Goal: Task Accomplishment & Management: Complete application form

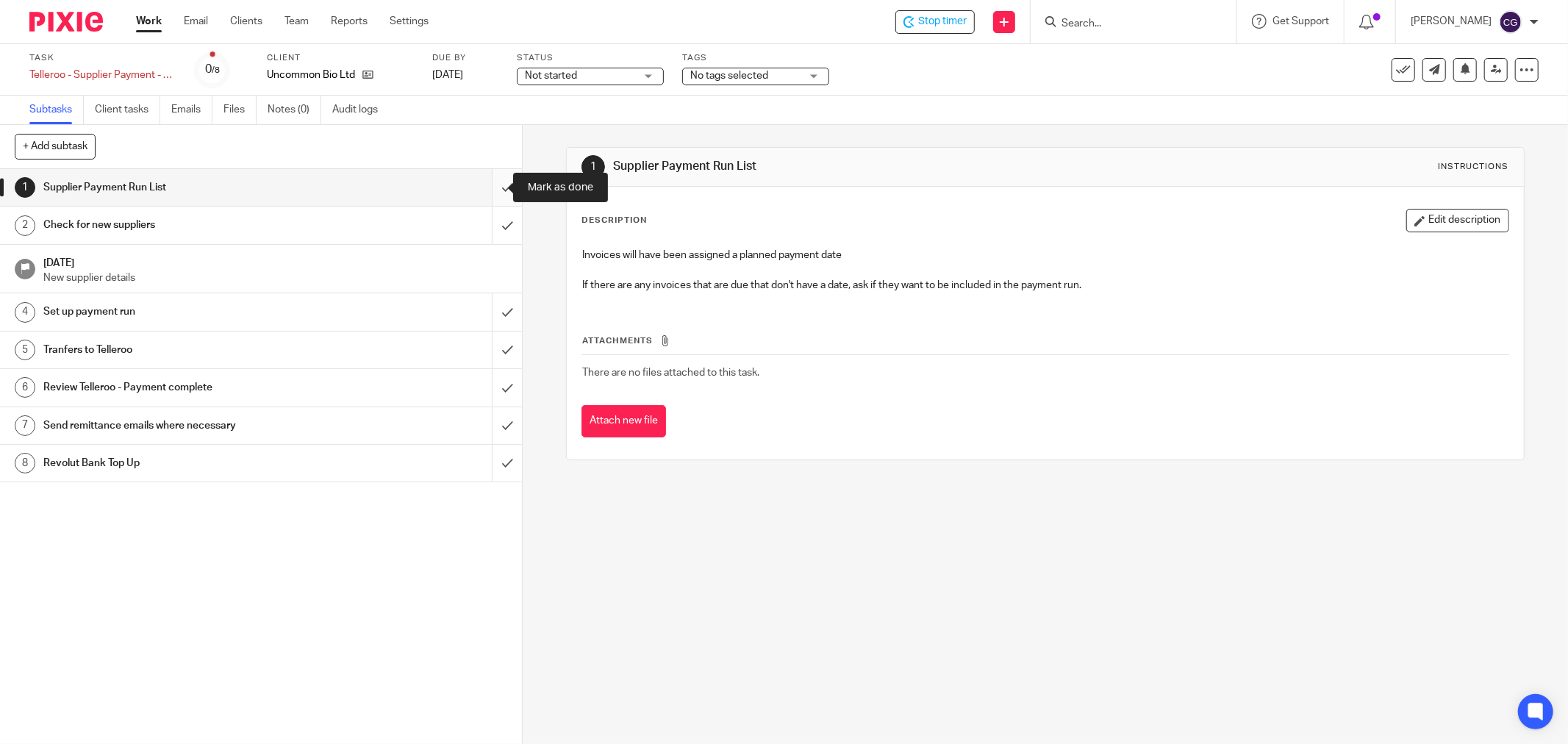
click at [488, 189] on input "submit" at bounding box center [260, 187] width 522 height 36
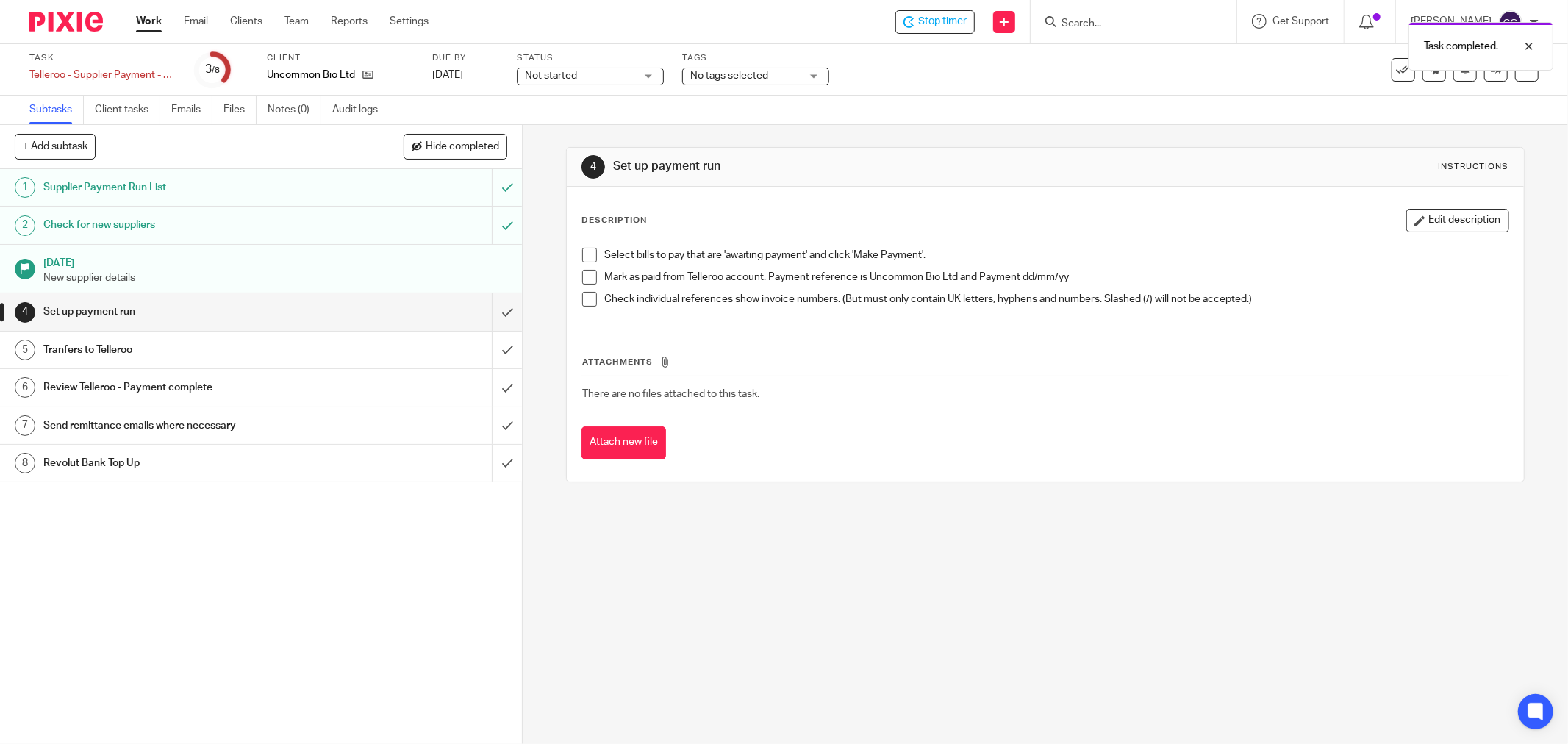
click at [586, 255] on span at bounding box center [589, 255] width 15 height 15
click at [586, 277] on span at bounding box center [589, 277] width 15 height 15
click at [583, 305] on span at bounding box center [589, 299] width 15 height 15
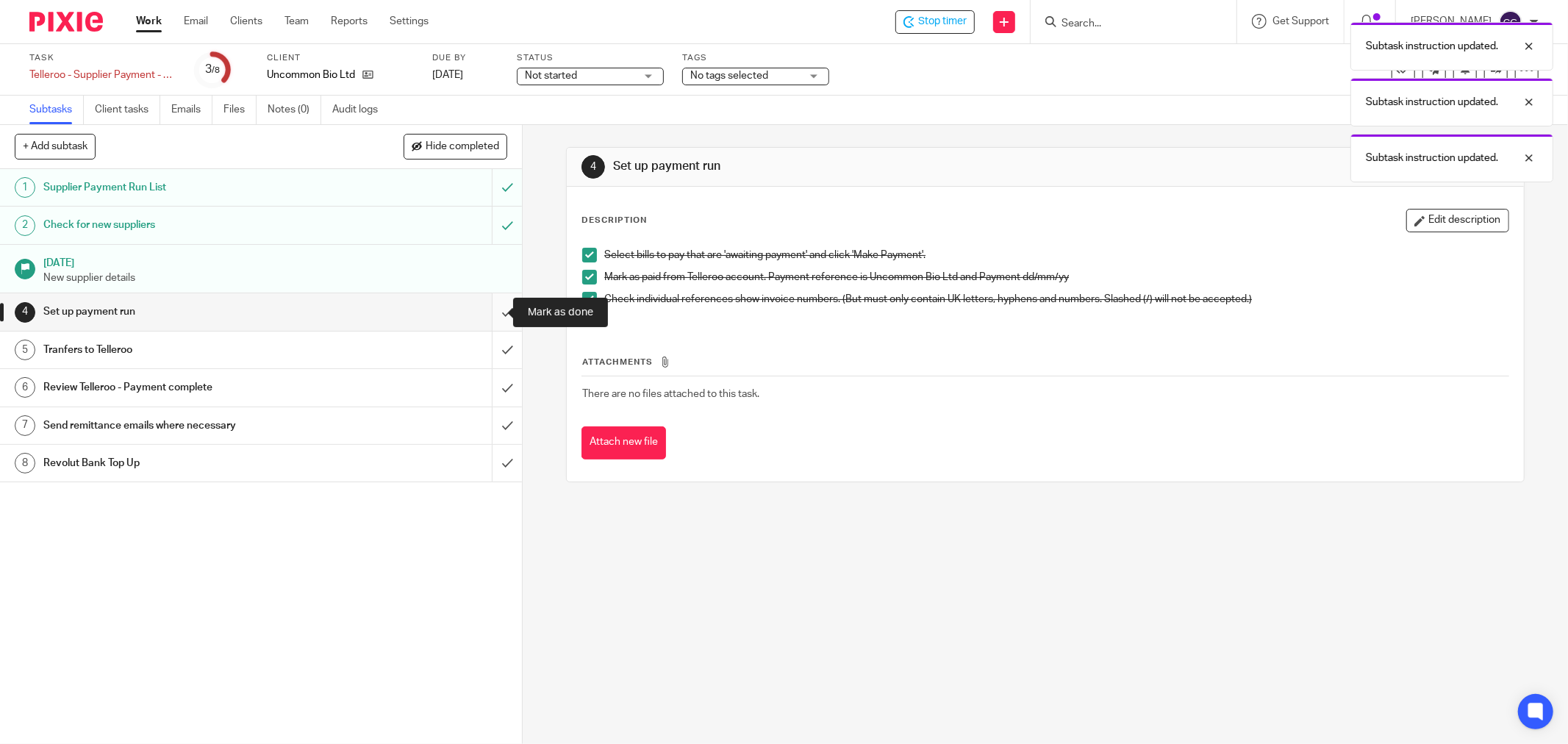
click at [493, 318] on input "submit" at bounding box center [260, 312] width 522 height 36
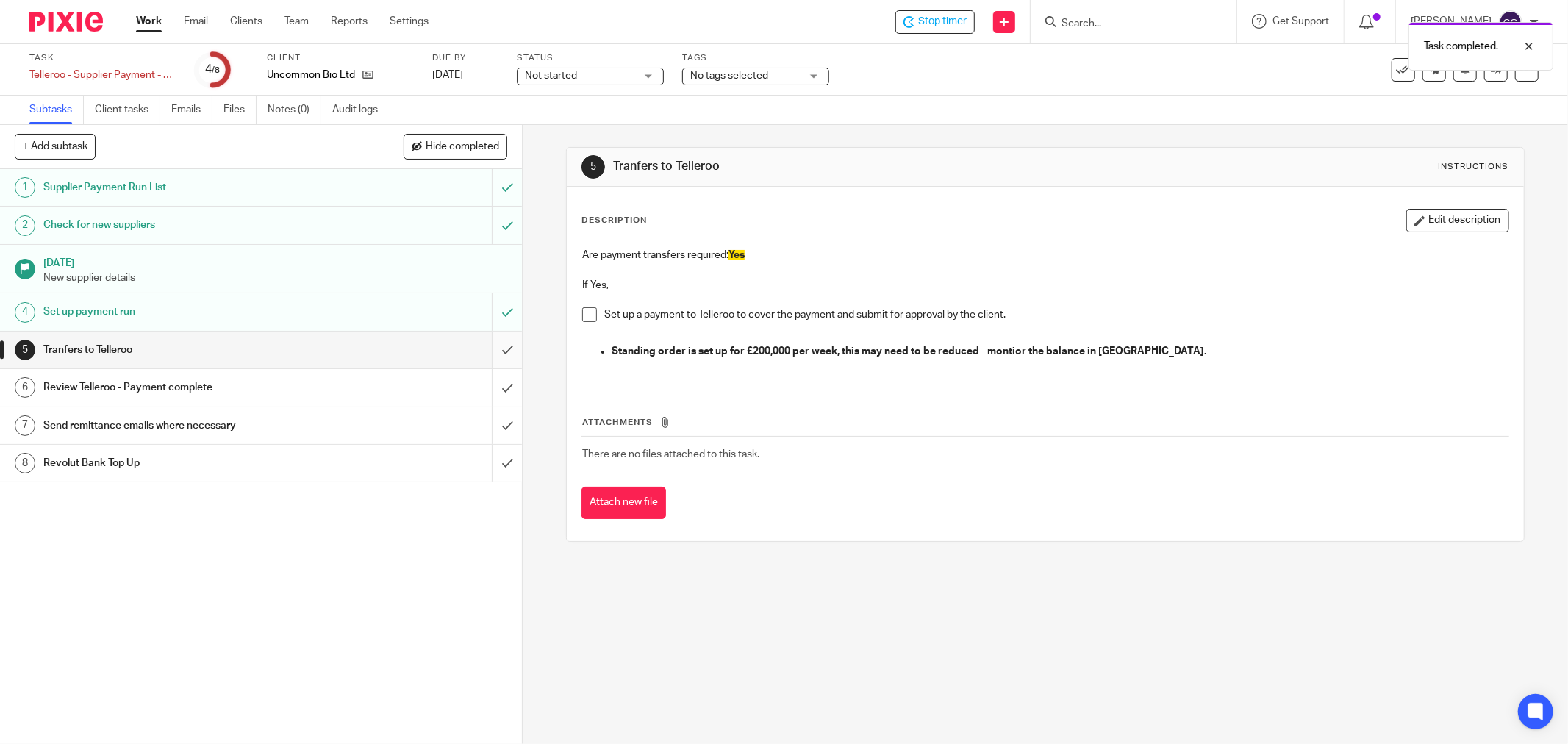
click at [496, 346] on input "submit" at bounding box center [260, 349] width 522 height 36
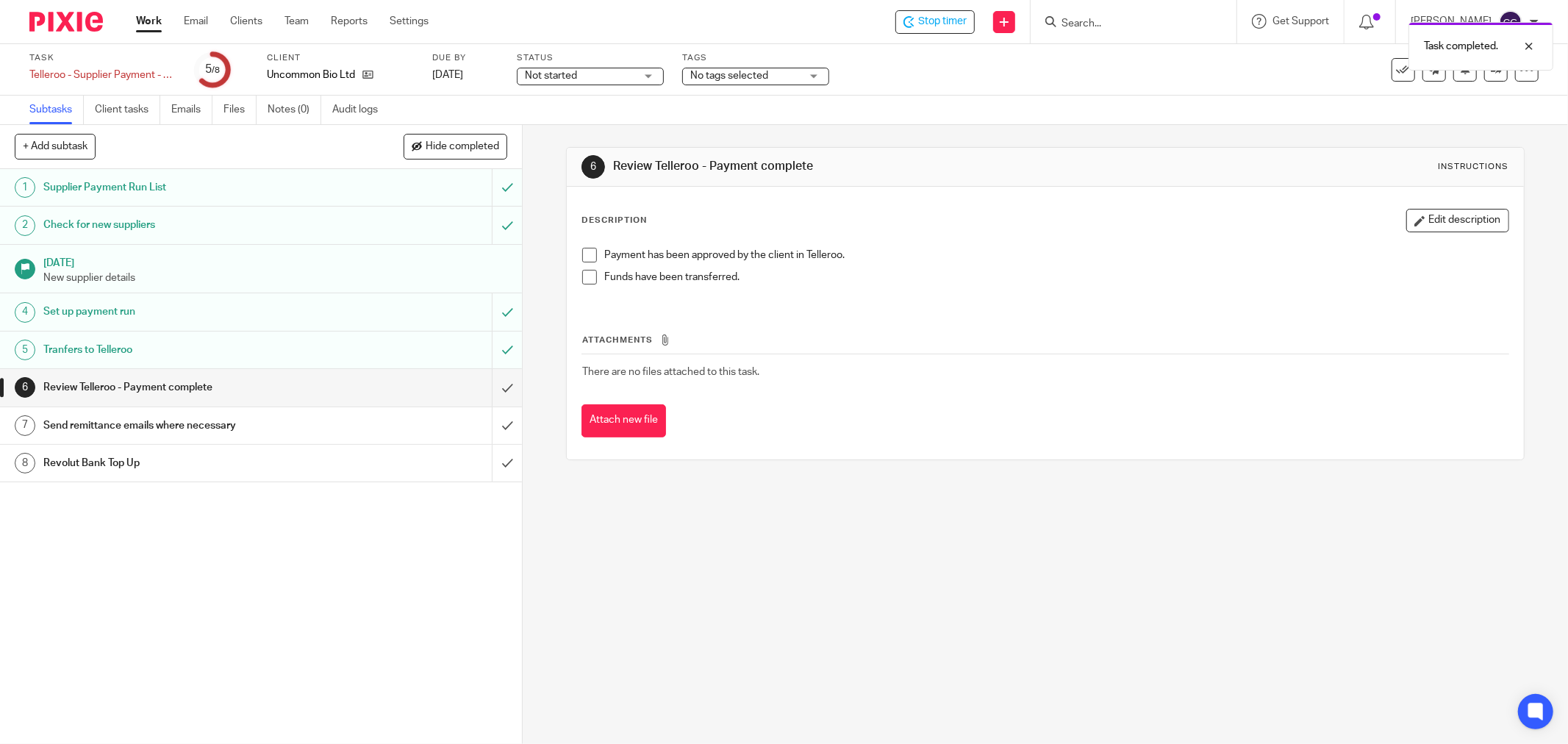
click at [950, 22] on div "Task completed." at bounding box center [1168, 42] width 769 height 56
click at [967, 25] on span "Stop timer" at bounding box center [942, 22] width 48 height 16
click at [148, 17] on link "Work" at bounding box center [148, 21] width 26 height 15
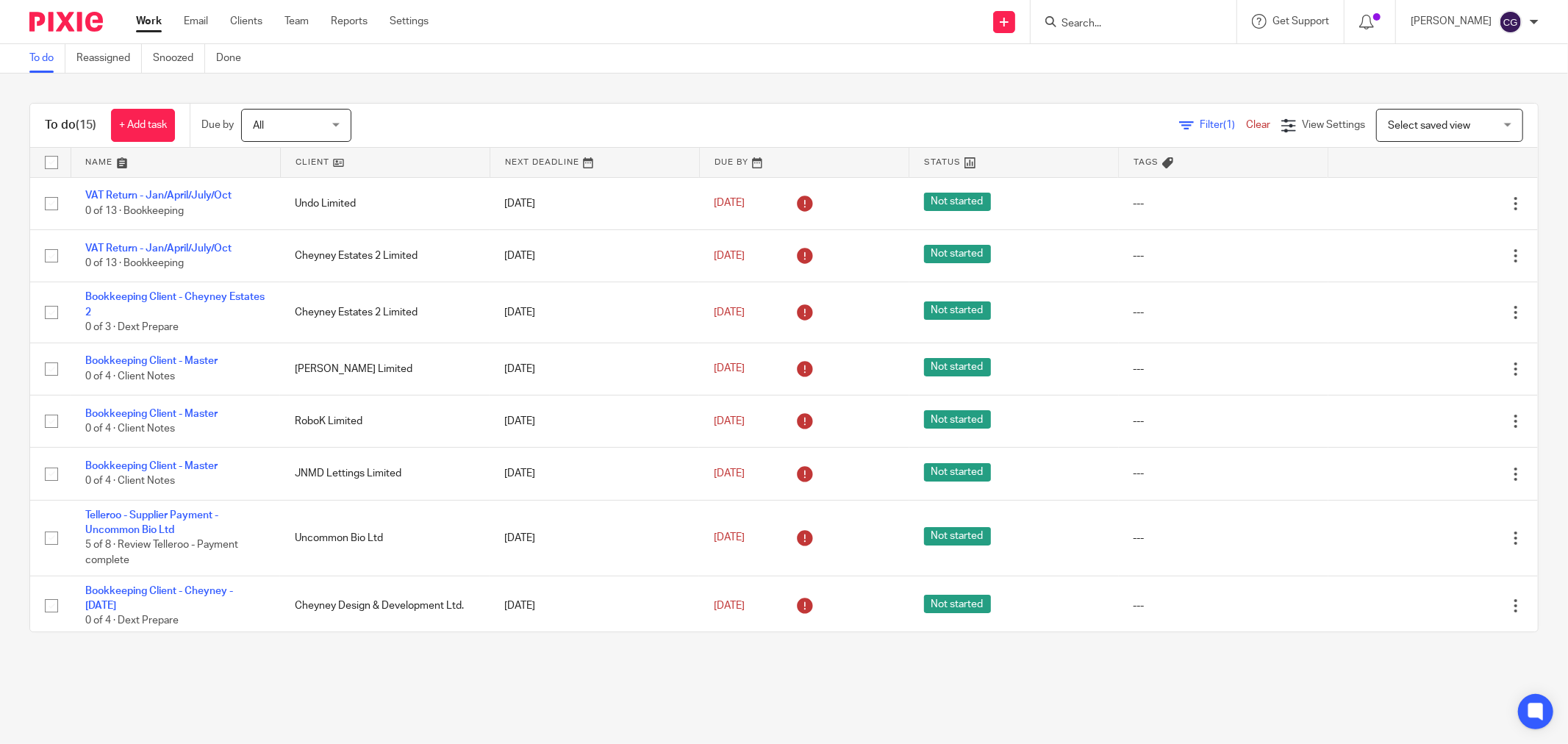
click at [104, 157] on link at bounding box center [176, 162] width 209 height 29
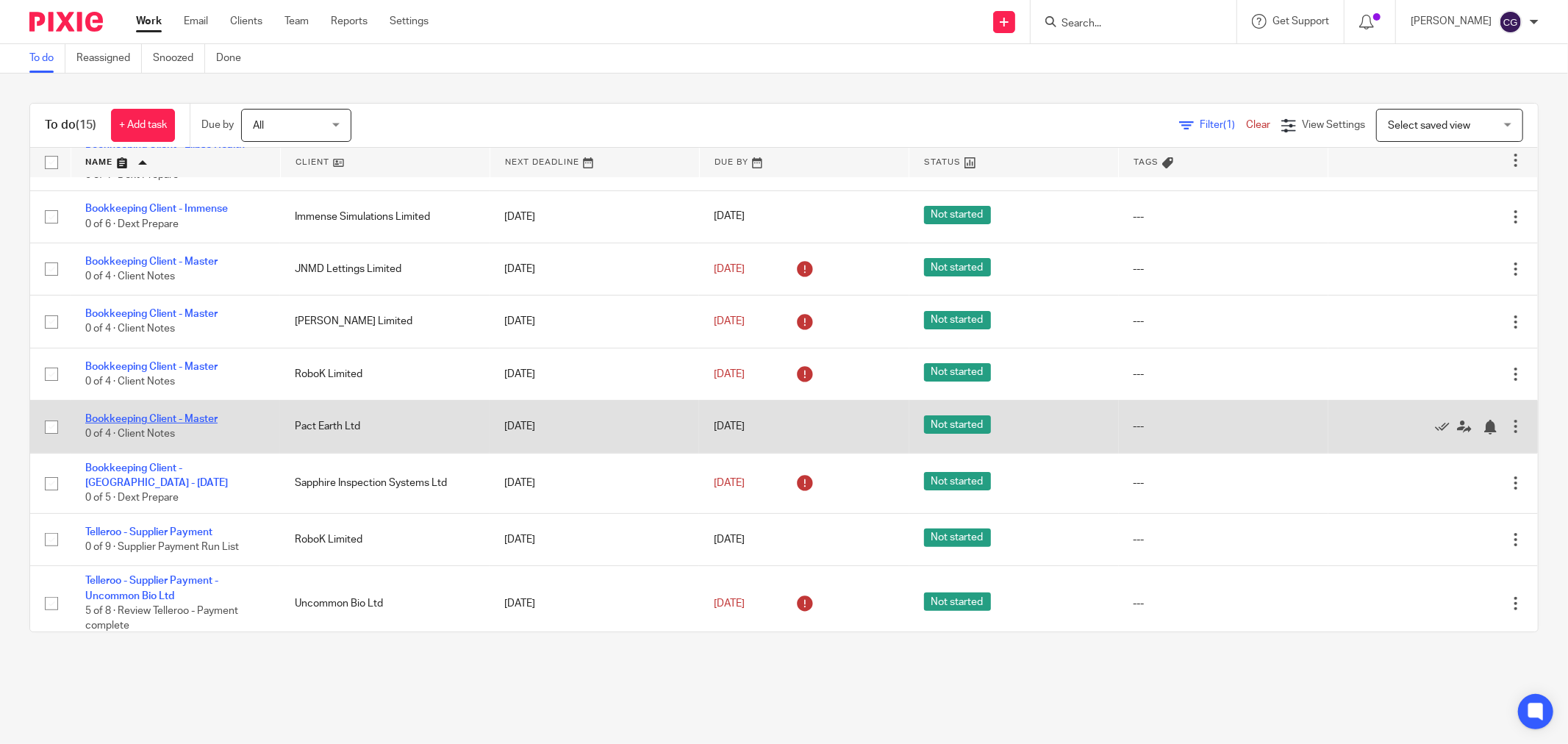
scroll to position [245, 0]
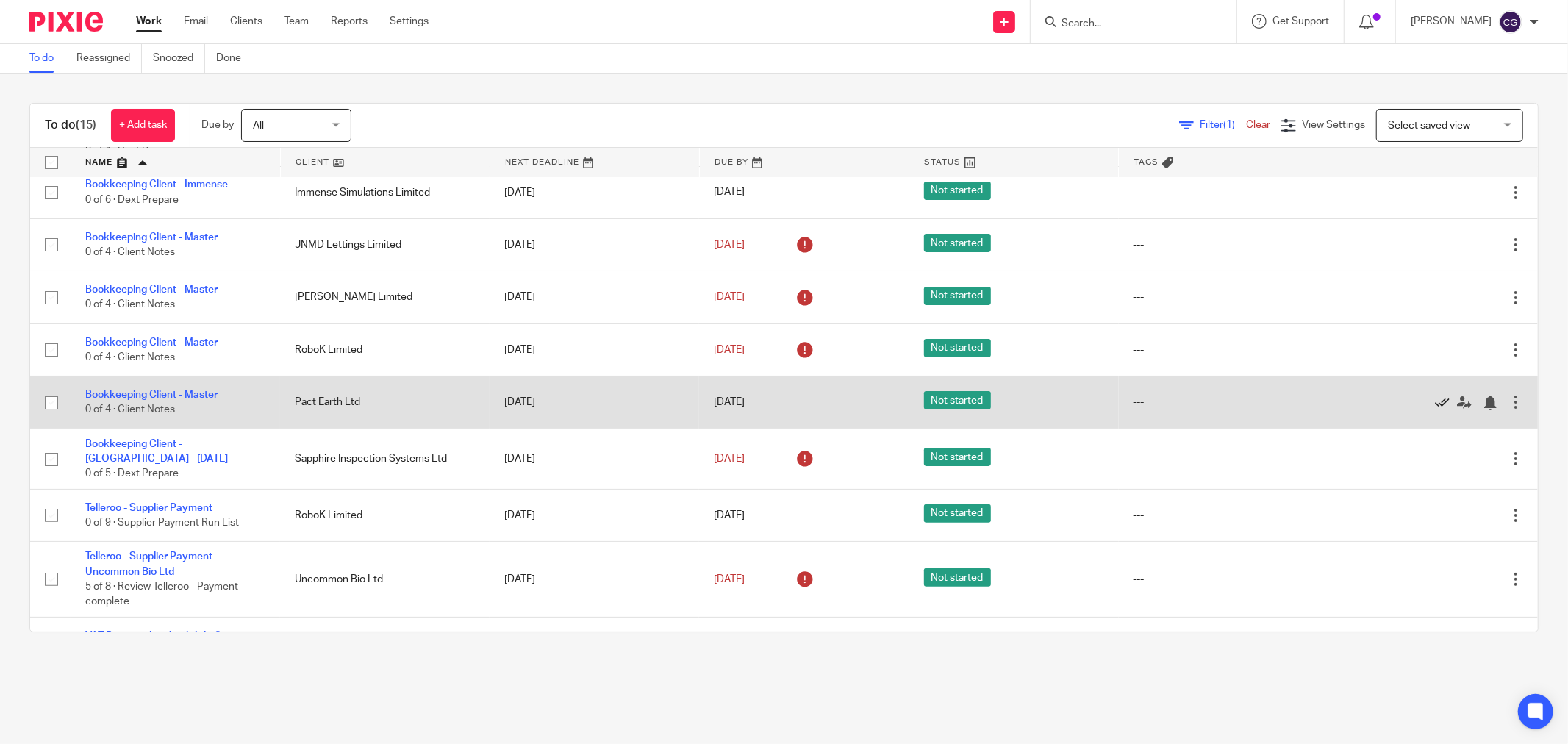
click at [1435, 408] on icon at bounding box center [1442, 403] width 15 height 15
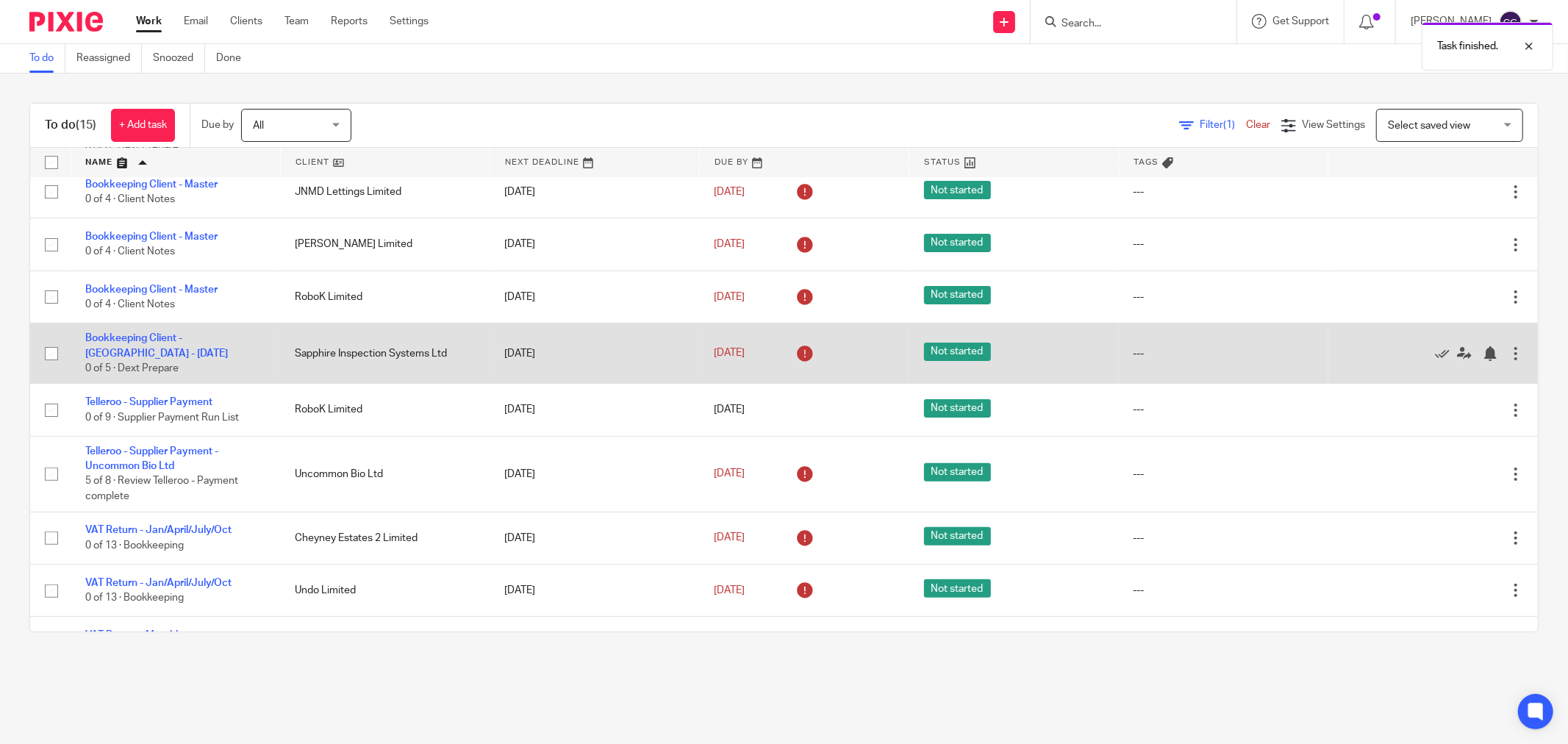
scroll to position [326, 0]
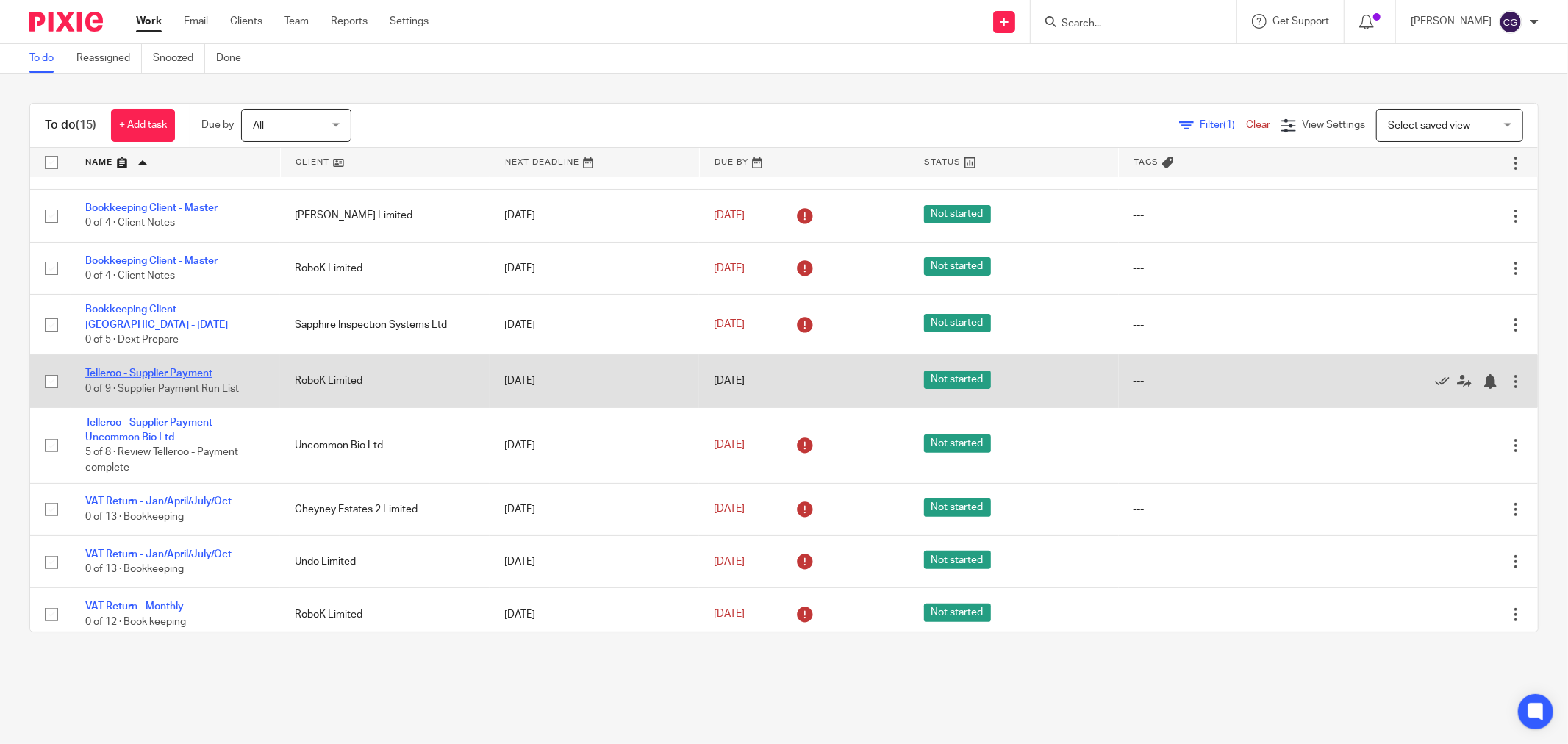
click at [163, 375] on link "Telleroo - Supplier Payment" at bounding box center [148, 373] width 127 height 10
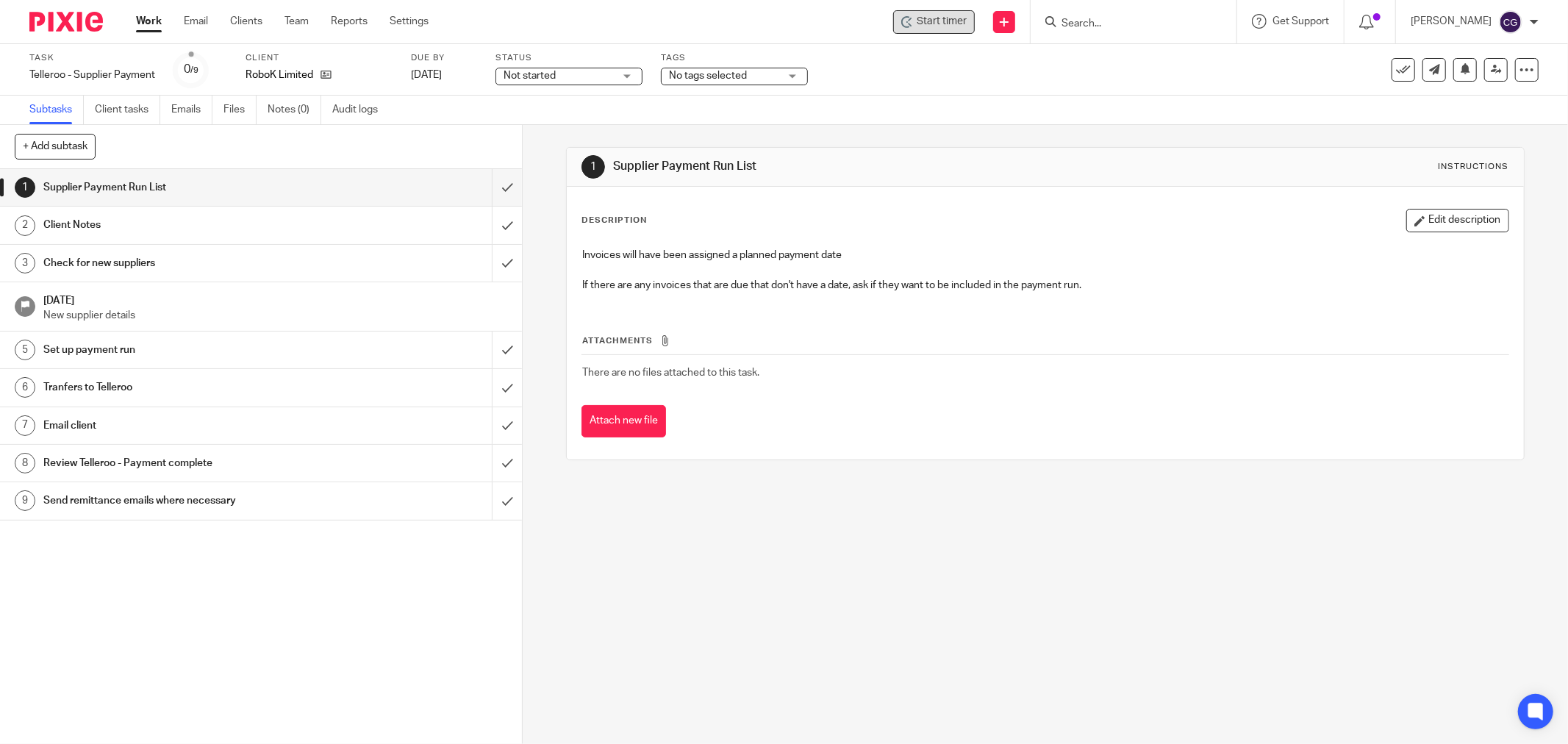
click at [967, 15] on span "Start timer" at bounding box center [941, 22] width 50 height 16
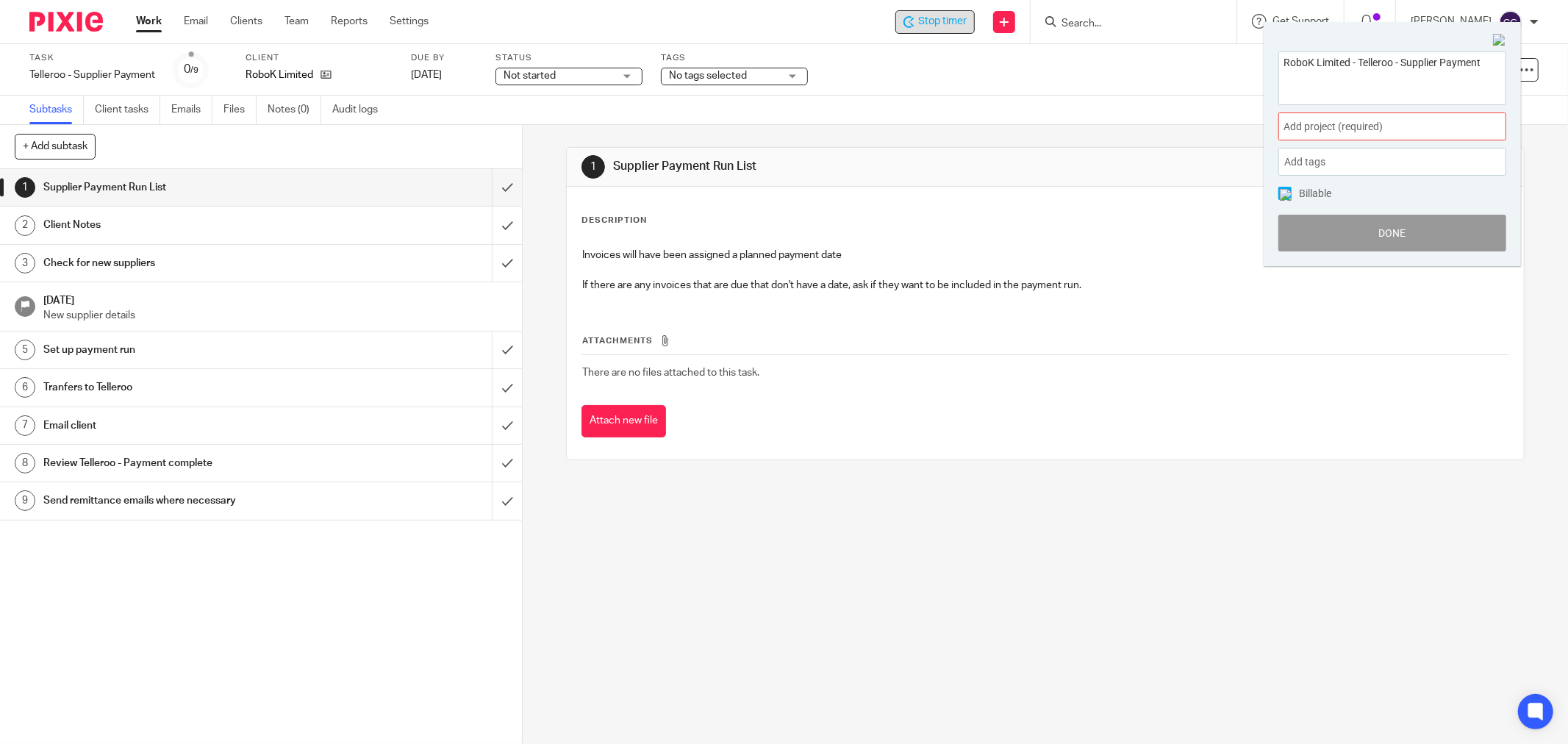
click at [1347, 121] on span "Add project (required) :" at bounding box center [1376, 127] width 186 height 16
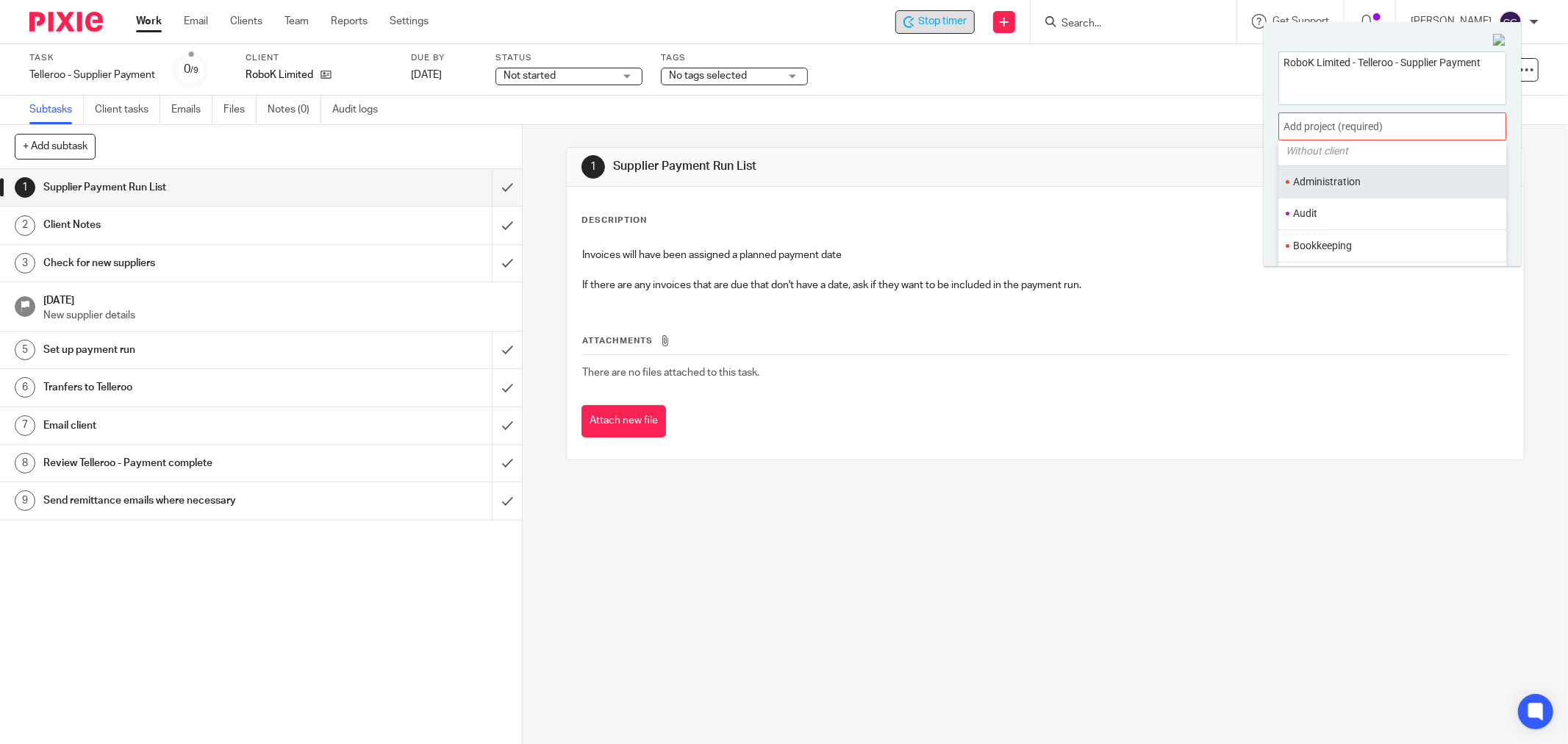
scroll to position [82, 0]
click at [1320, 215] on li "Bookkeeping" at bounding box center [1388, 217] width 192 height 16
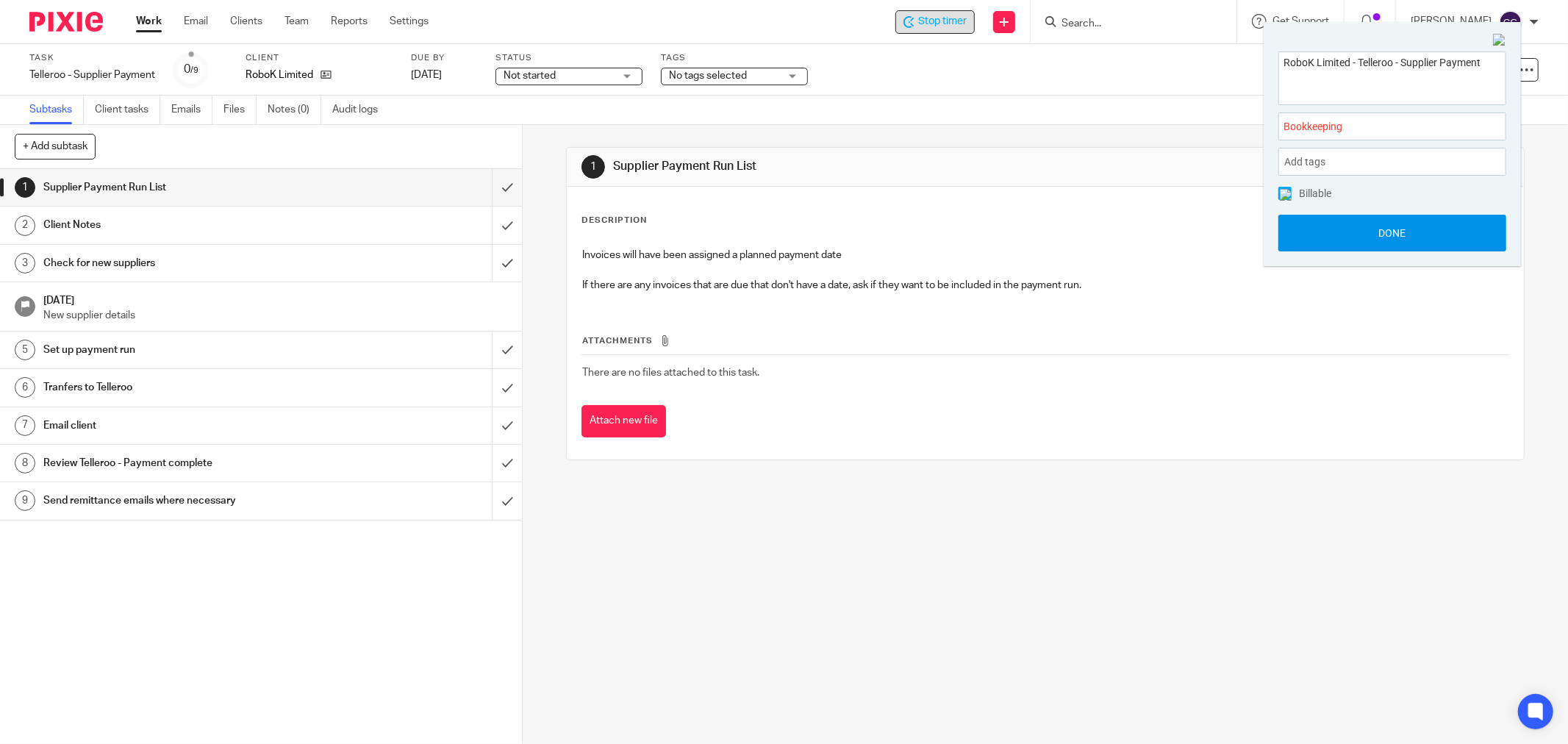
click at [1374, 232] on button "Done" at bounding box center [1392, 233] width 228 height 36
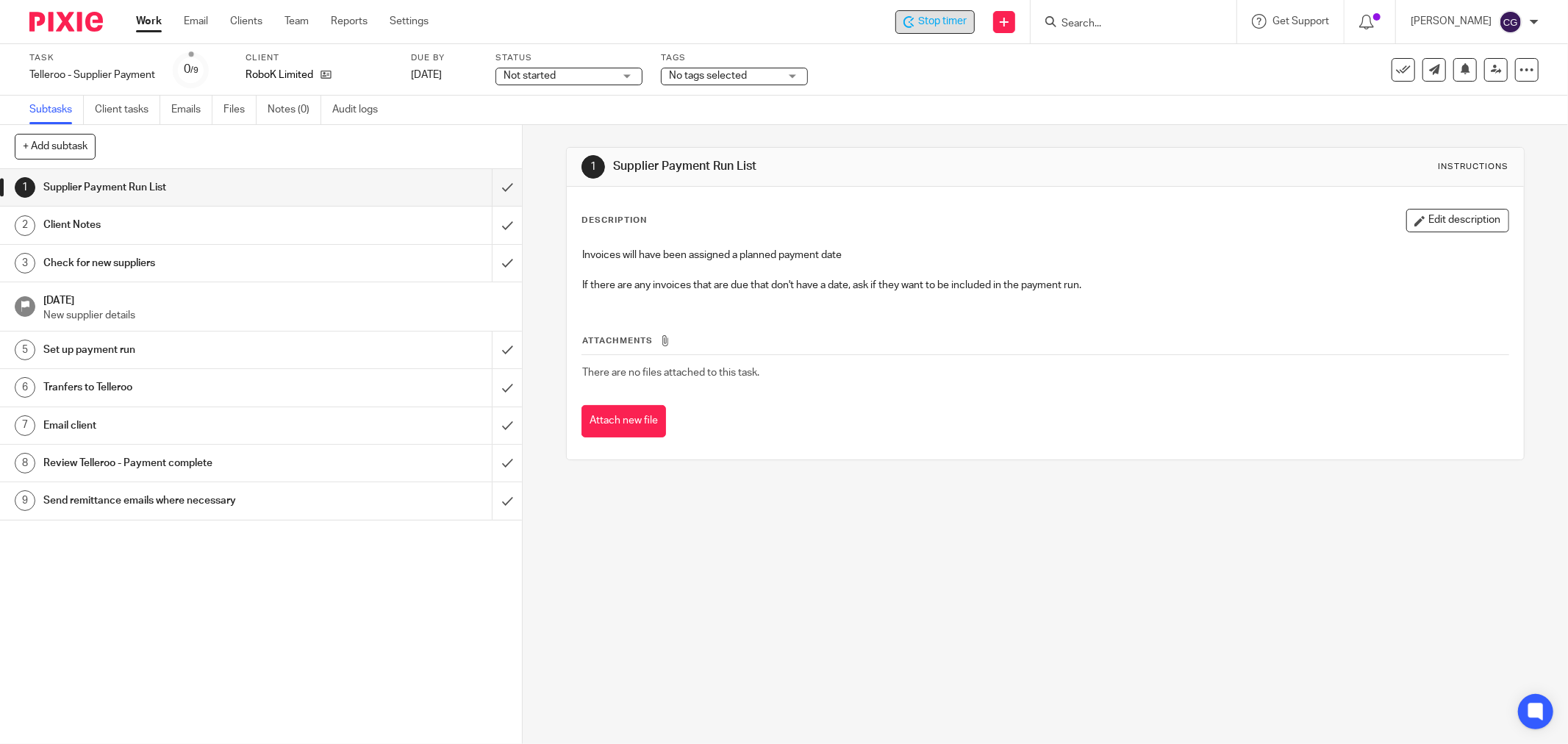
click at [957, 22] on span "Stop timer" at bounding box center [942, 22] width 48 height 16
click at [143, 25] on link "Work" at bounding box center [148, 21] width 26 height 15
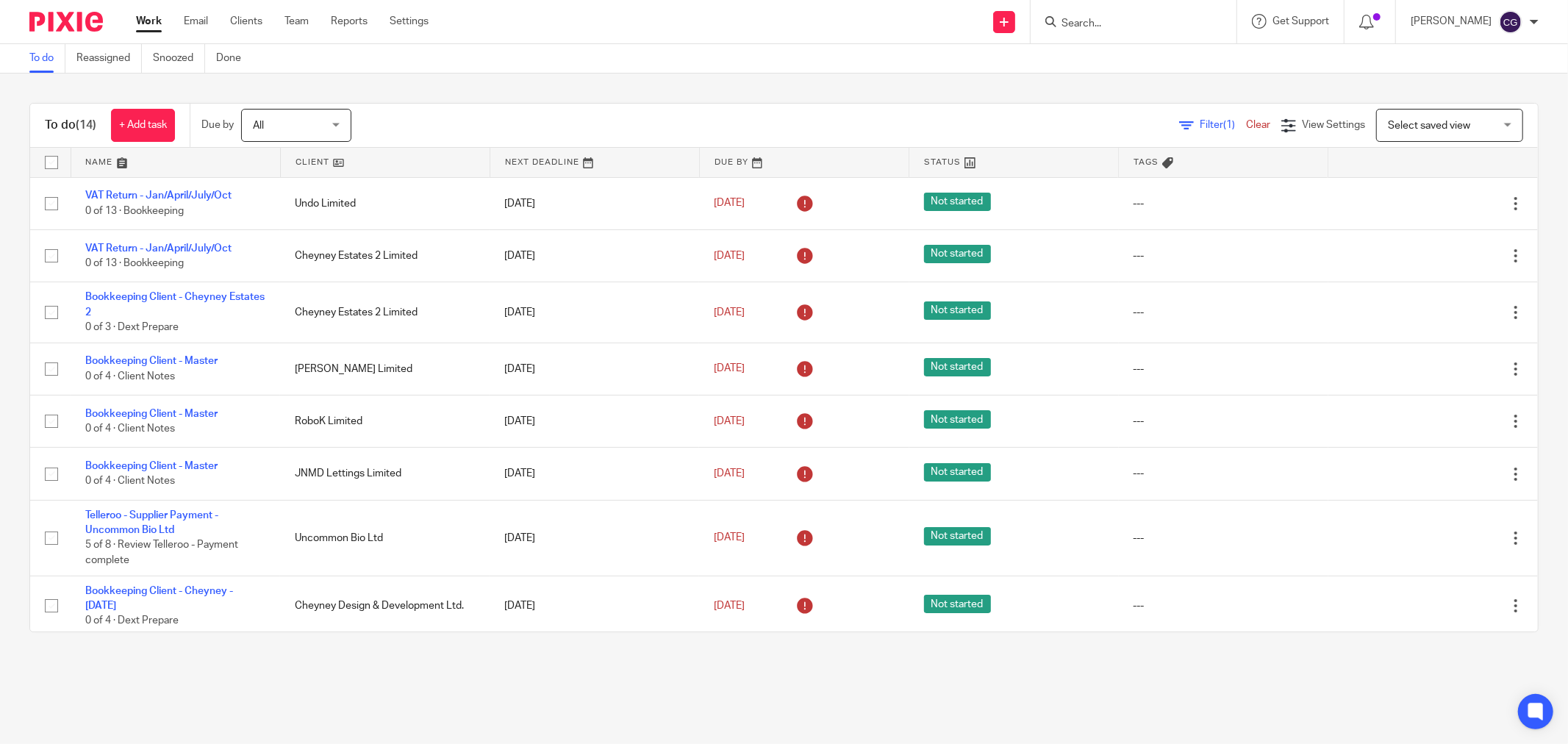
click at [292, 160] on link at bounding box center [385, 162] width 209 height 29
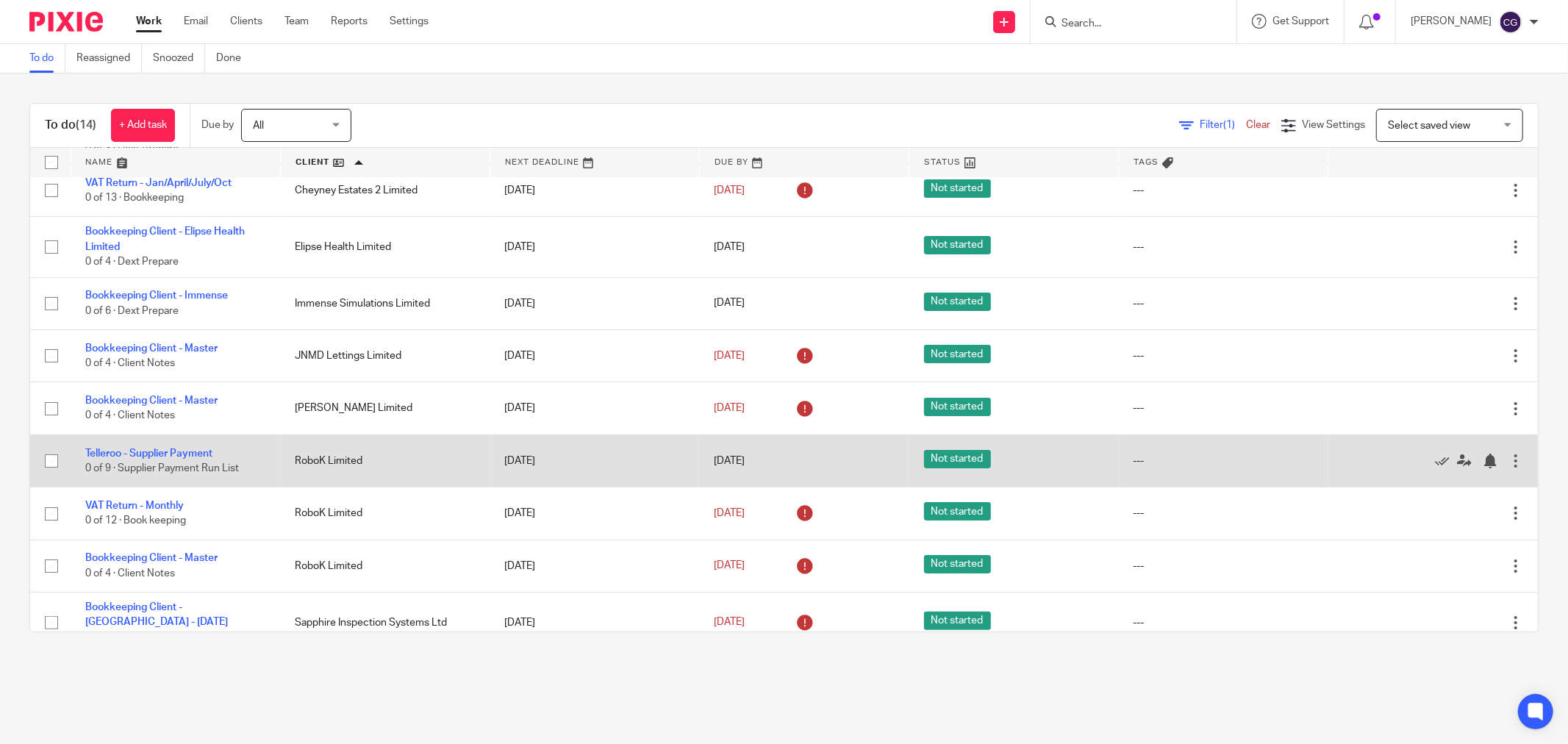
scroll to position [163, 0]
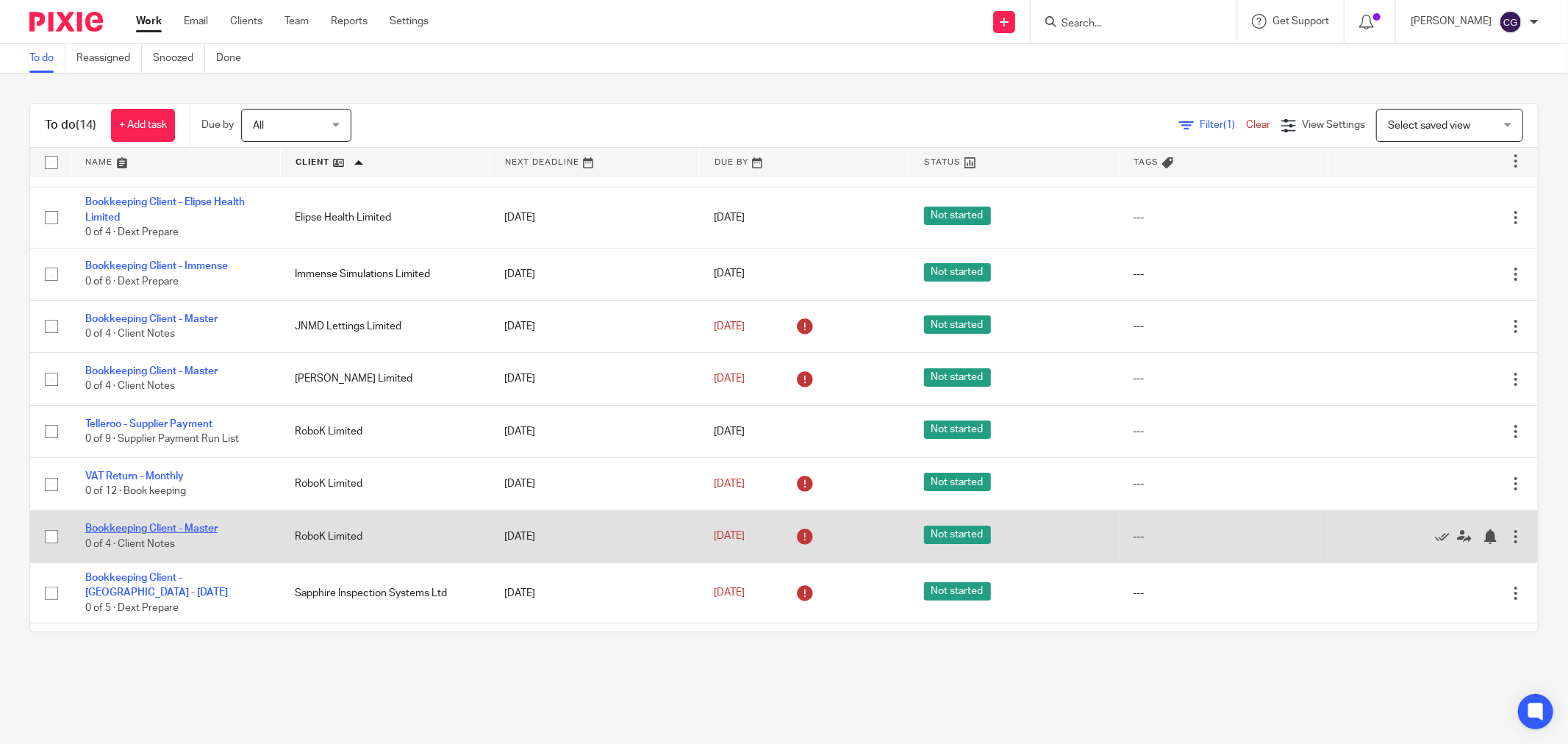
click at [119, 528] on link "Bookkeeping Client - Master" at bounding box center [151, 529] width 133 height 10
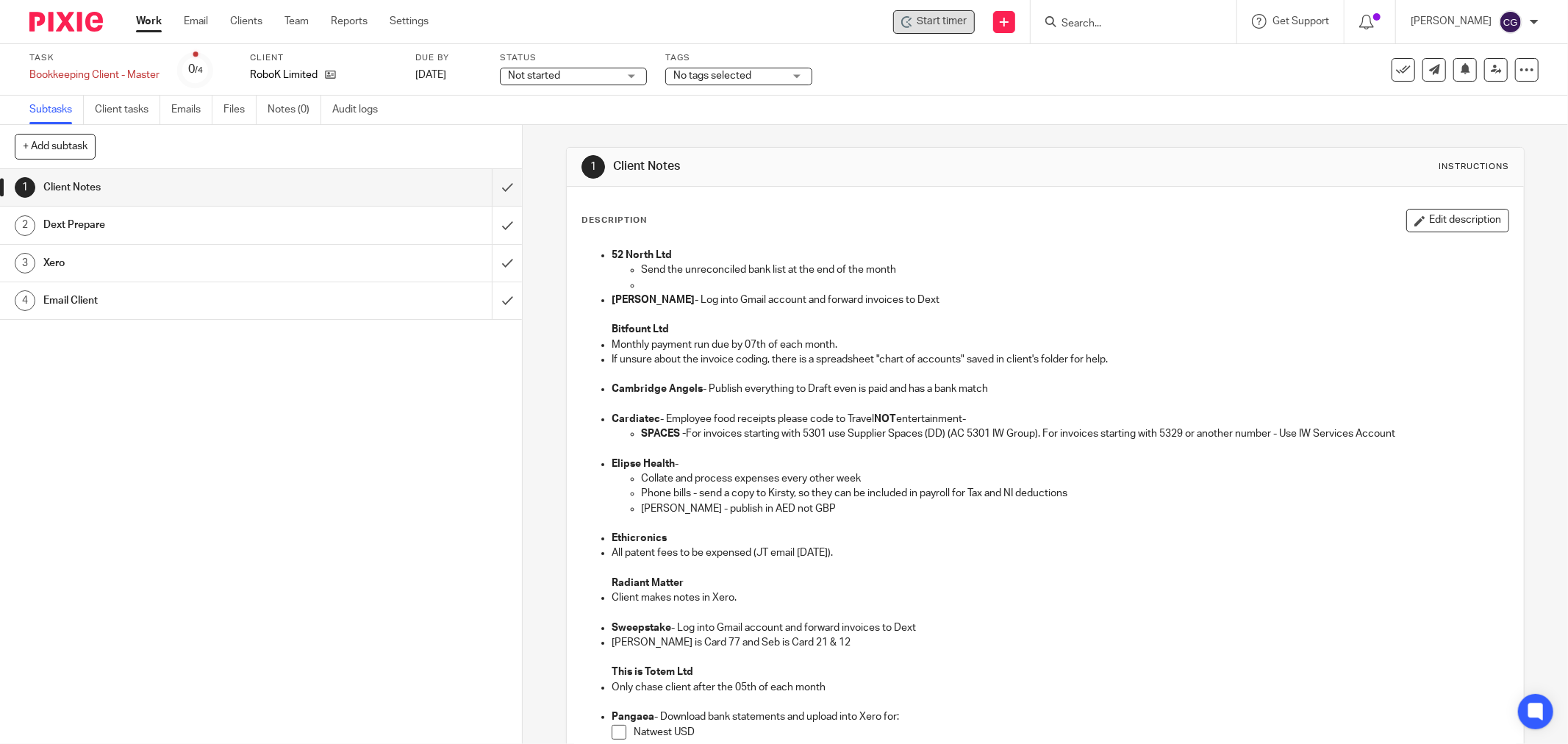
click at [957, 24] on span "Start timer" at bounding box center [941, 22] width 50 height 16
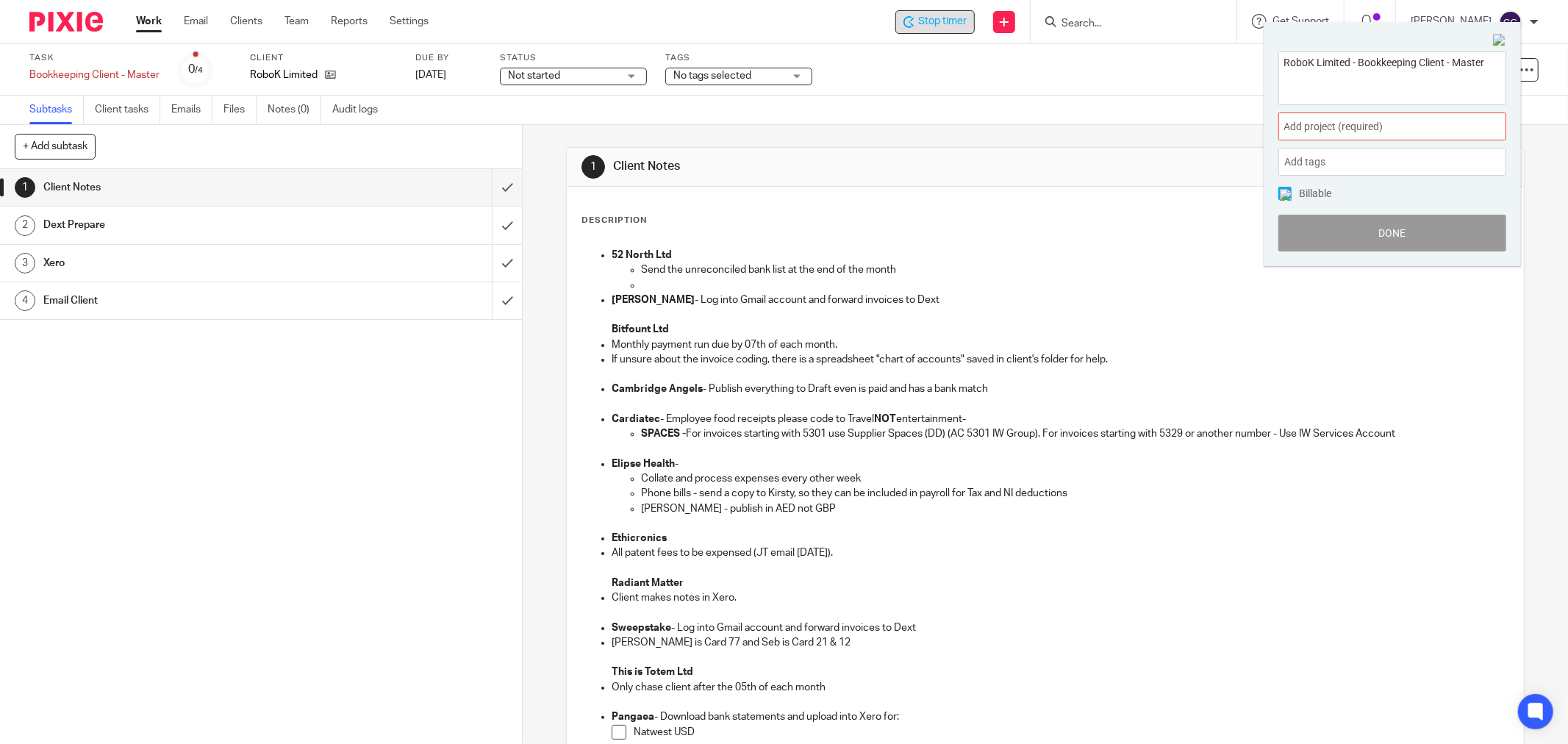
click at [1328, 130] on span "Add project (required) :" at bounding box center [1376, 127] width 186 height 16
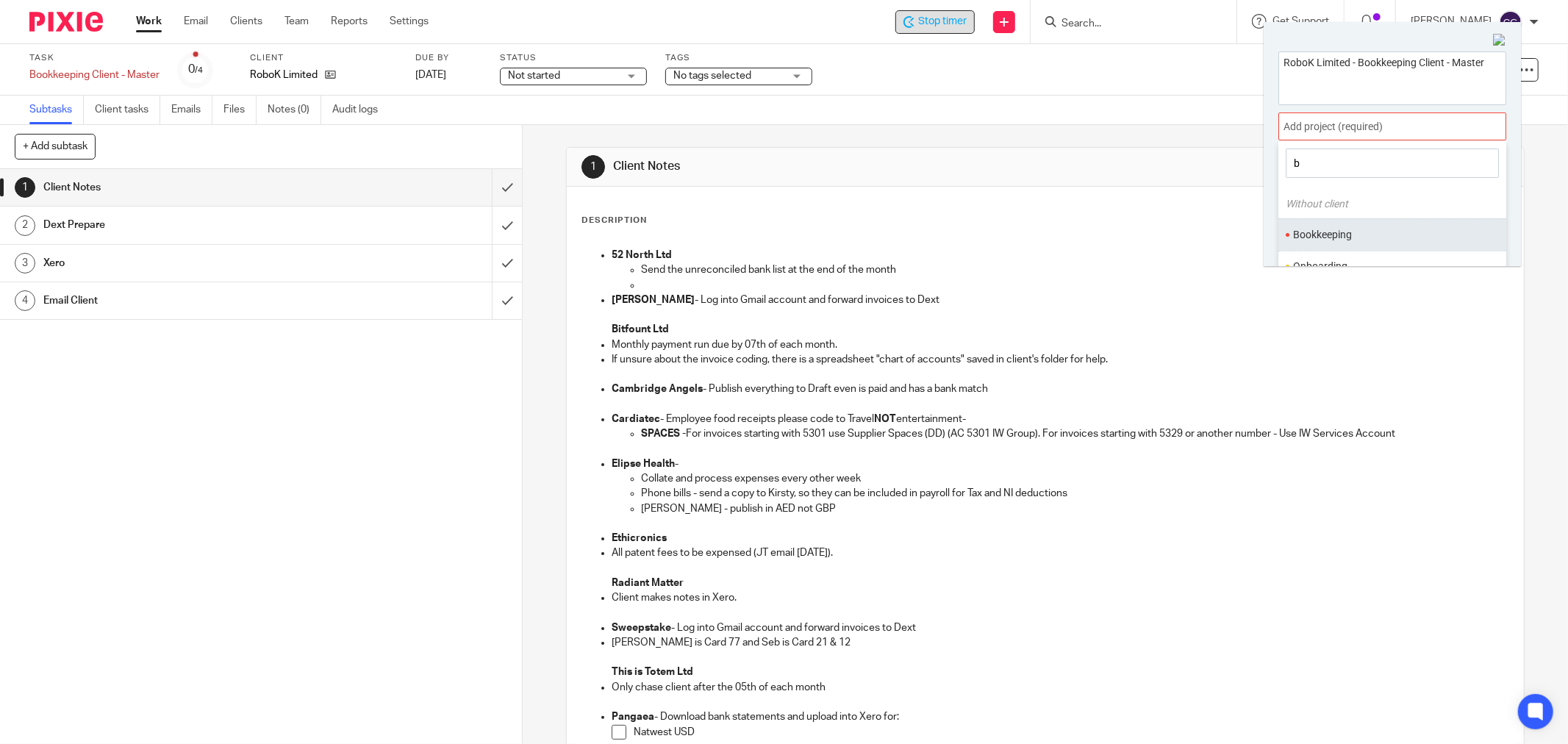
type input "b"
click at [1335, 233] on li "Bookkeeping" at bounding box center [1388, 235] width 192 height 16
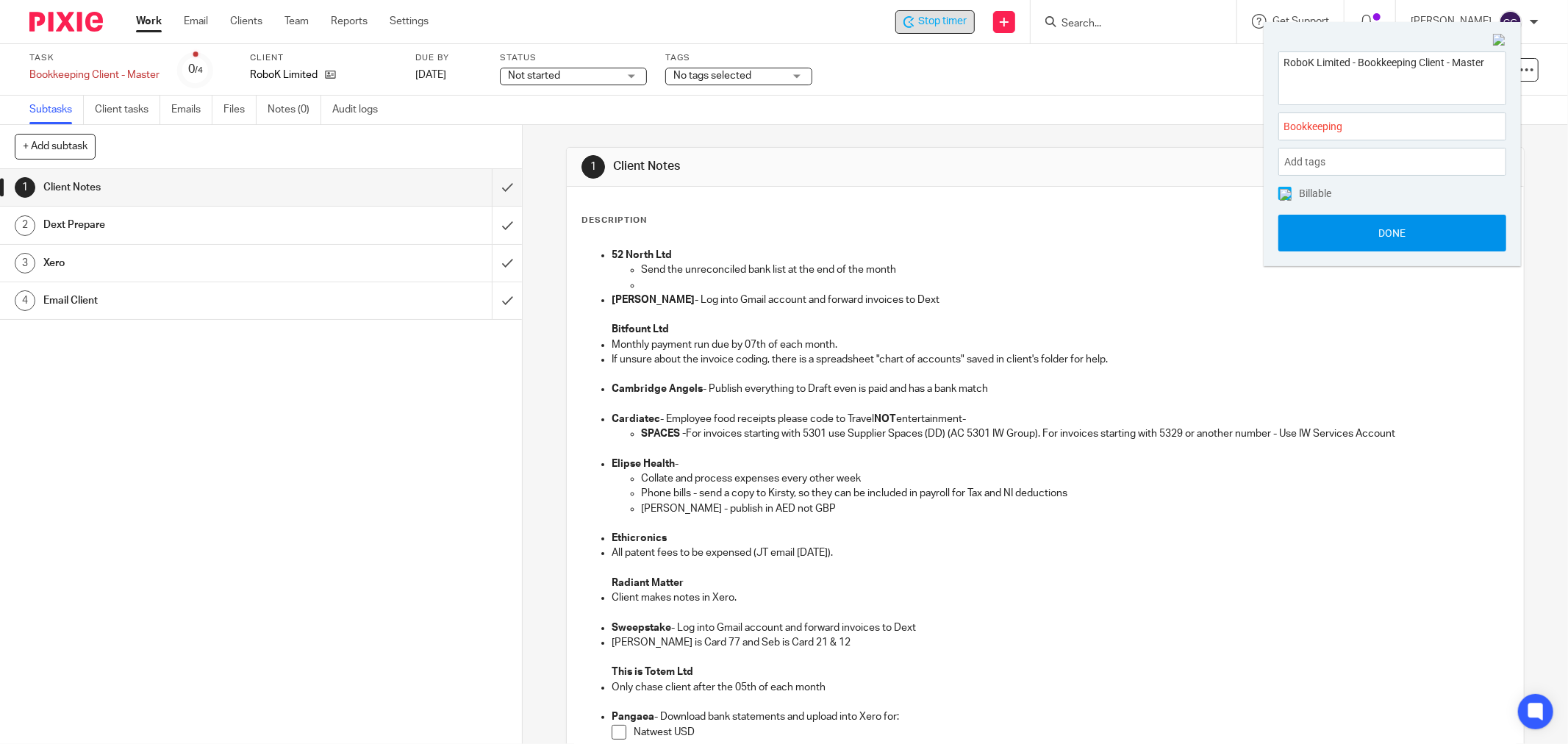
click at [1394, 233] on button "Done" at bounding box center [1392, 233] width 228 height 36
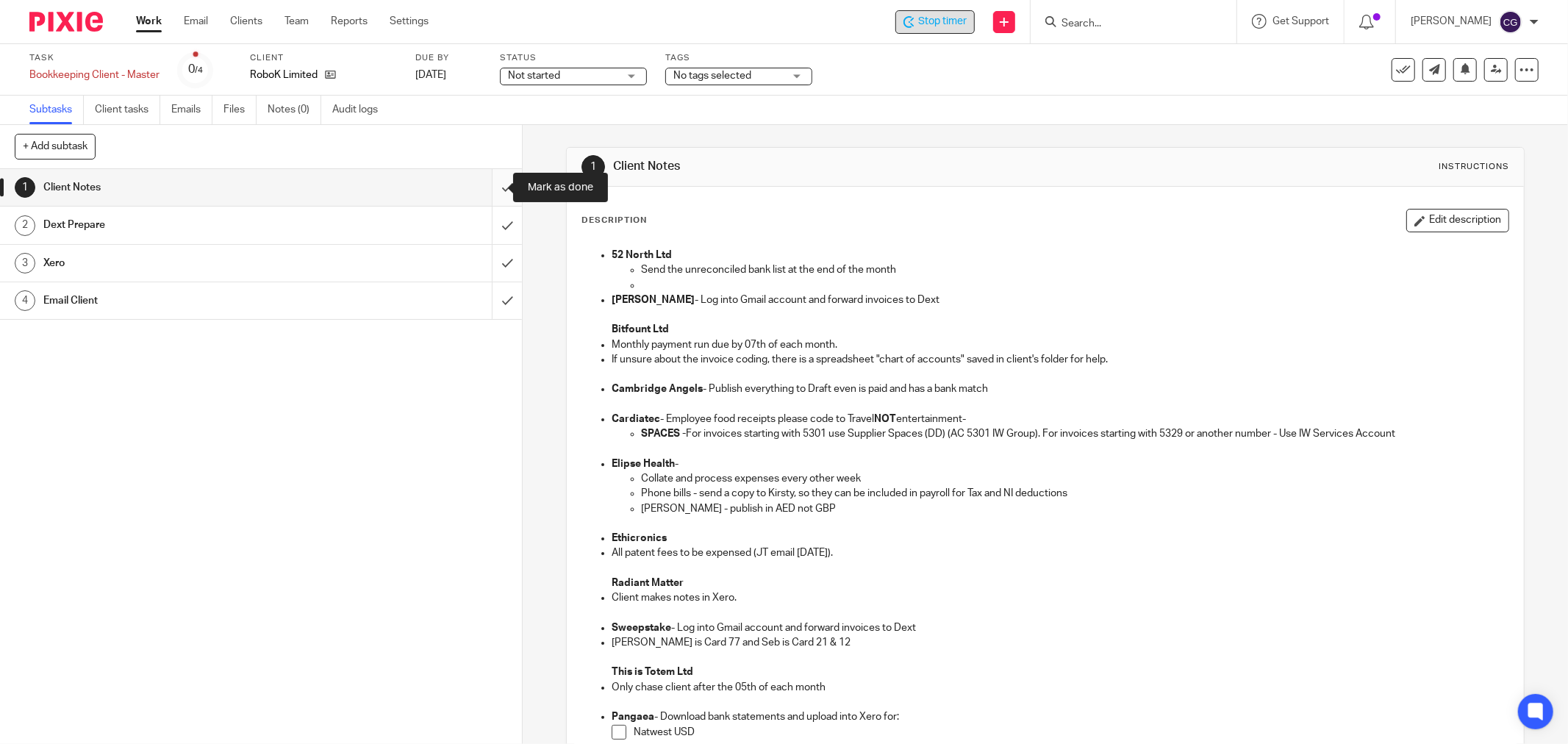
click at [483, 189] on input "submit" at bounding box center [260, 187] width 522 height 36
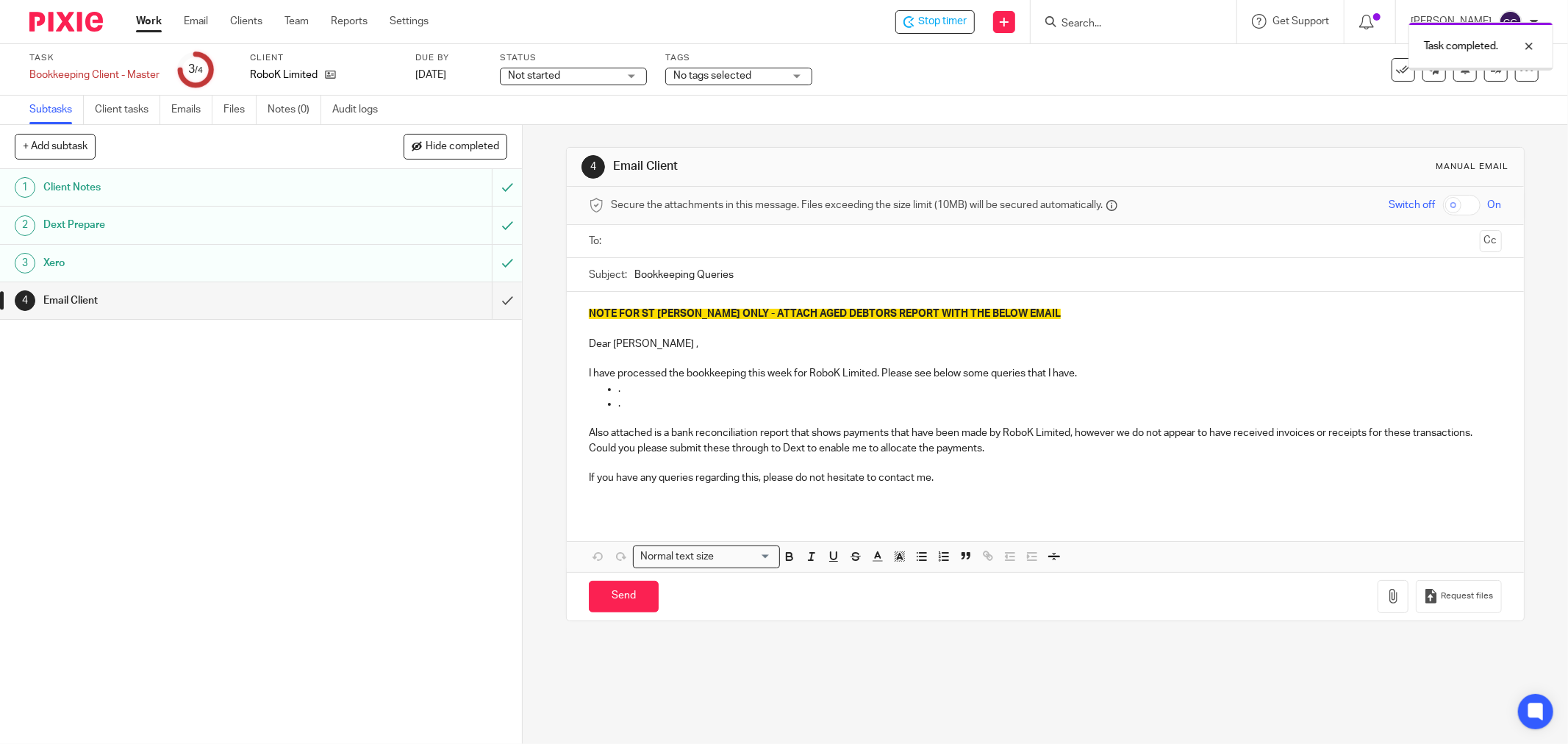
click at [676, 241] on input "text" at bounding box center [1044, 241] width 858 height 17
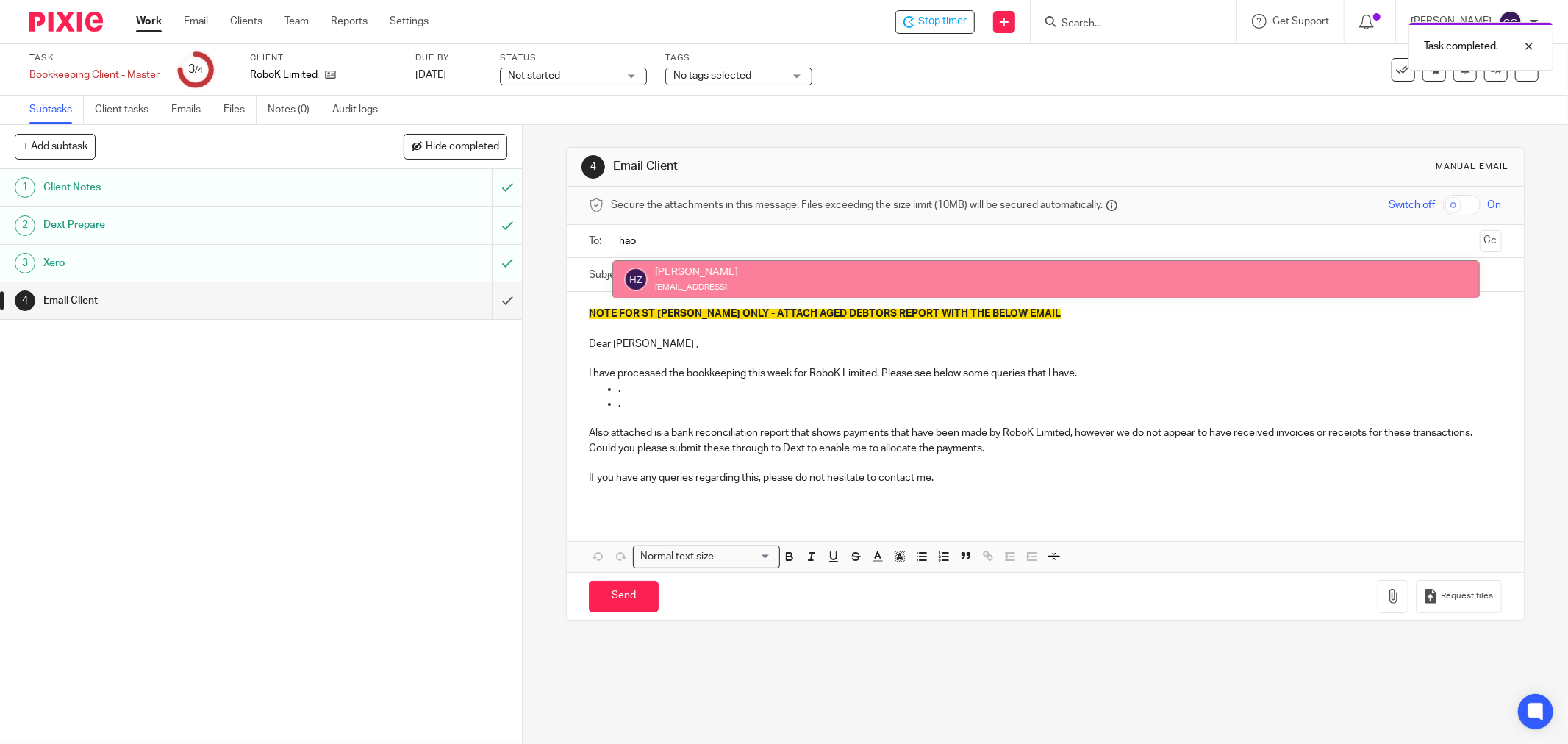
type input "hao"
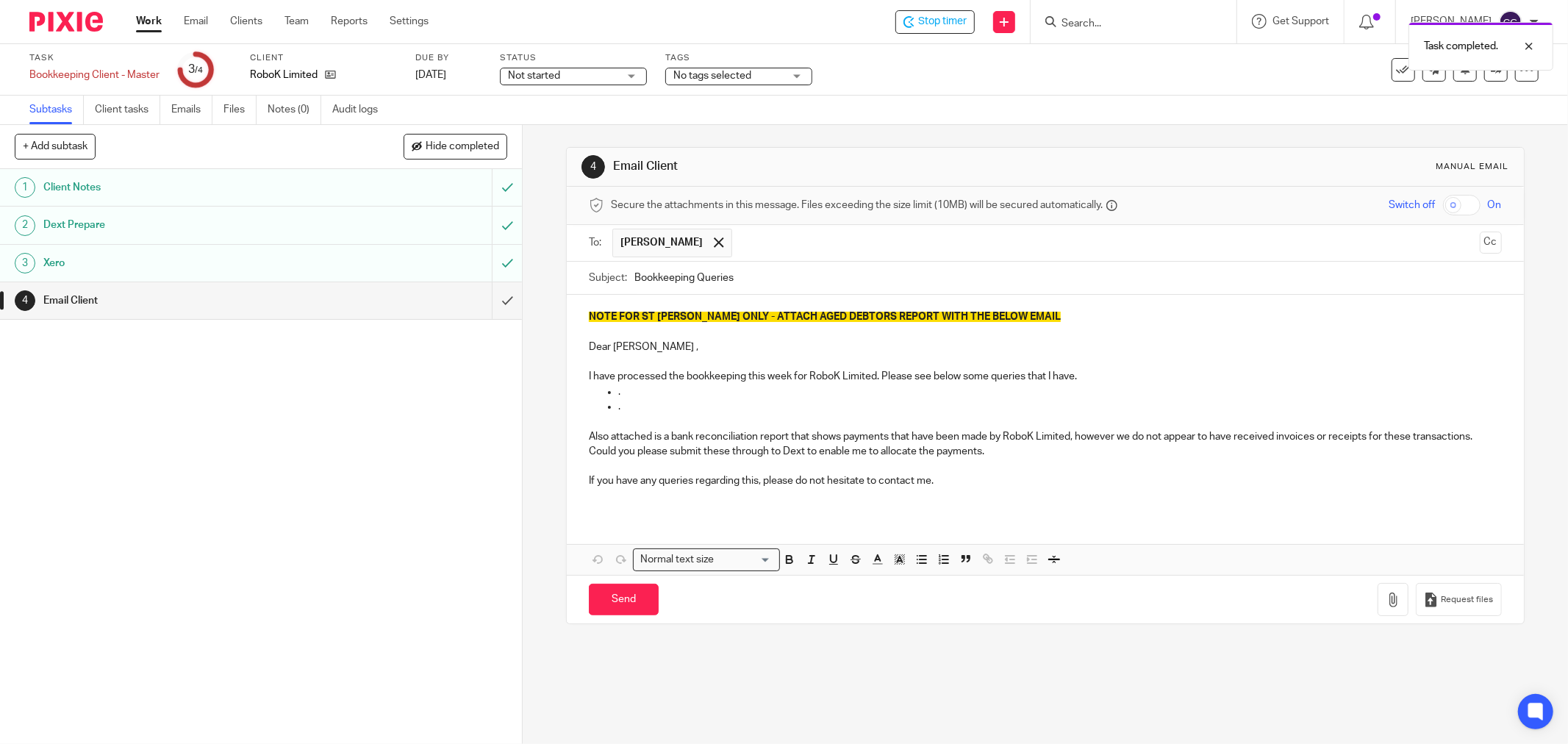
click at [635, 276] on input "Bookkeeping Queries" at bounding box center [1068, 278] width 868 height 33
type input "Robok Bookkeeping Queries [DATE]"
drag, startPoint x: 636, startPoint y: 353, endPoint x: 581, endPoint y: 354, distance: 55.0
click at [581, 354] on div "NOTE FOR ST [PERSON_NAME] ONLY - ATTACH AGED DEBTORS REPORT WITH THE BELOW EMAI…" at bounding box center [1045, 404] width 957 height 219
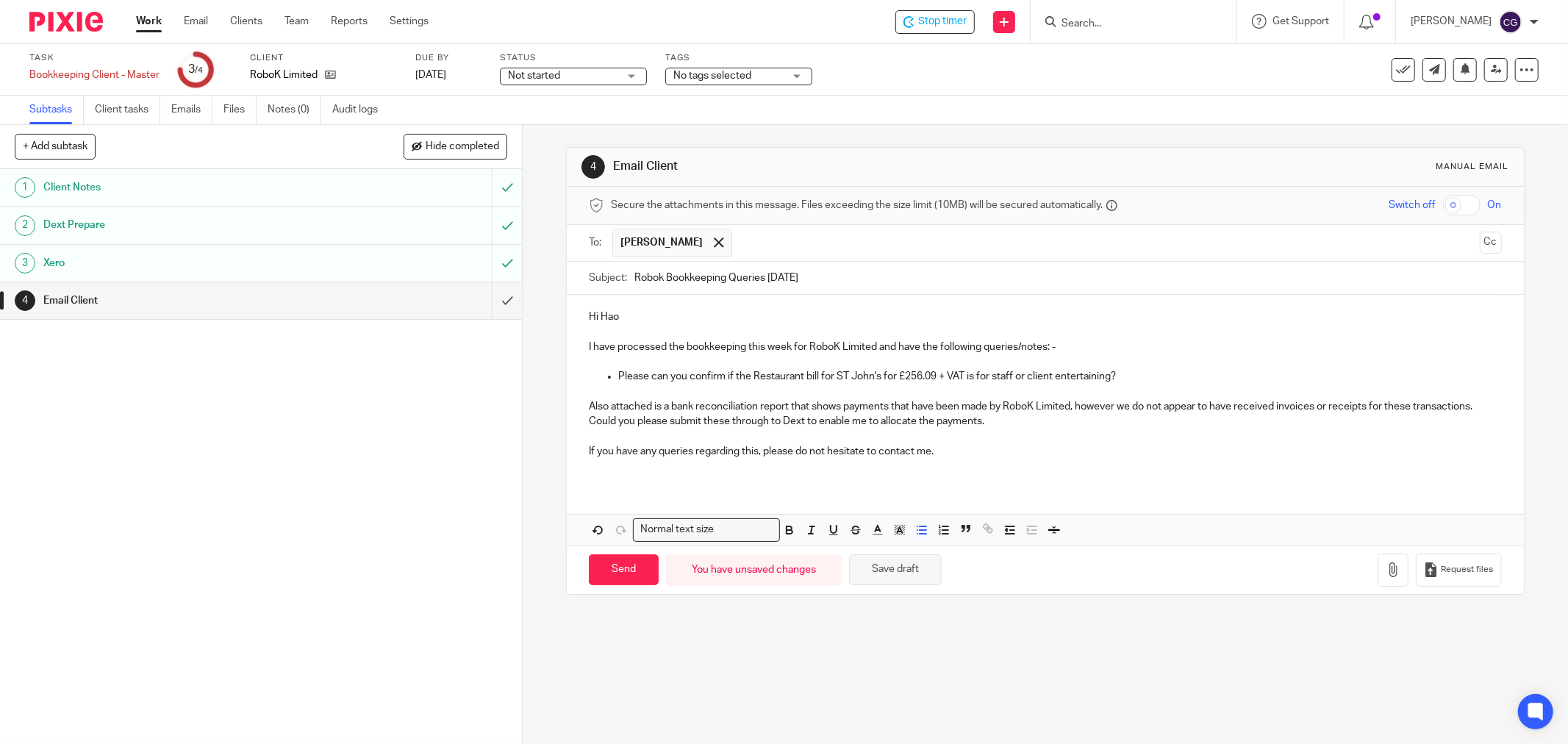
click at [895, 572] on button "Save draft" at bounding box center [895, 570] width 92 height 31
drag, startPoint x: 1133, startPoint y: 373, endPoint x: 1141, endPoint y: 378, distance: 9.4
click at [1135, 375] on p "Please can you confirm if the Restaurant bill for ST John's for £256.09 + VAT i…" at bounding box center [1059, 376] width 883 height 15
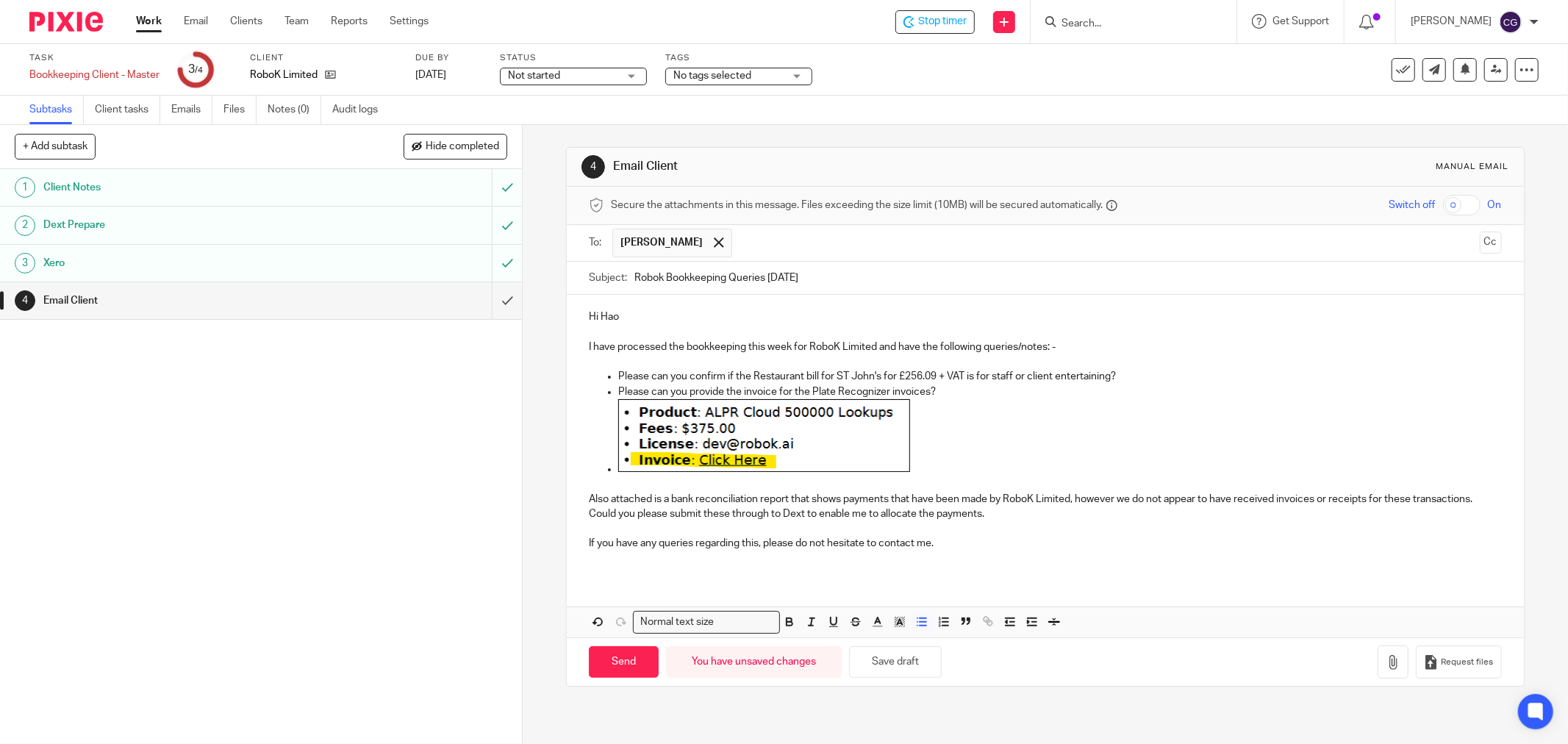
click at [618, 475] on li at bounding box center [1059, 437] width 883 height 78
drag, startPoint x: 922, startPoint y: 469, endPoint x: 1001, endPoint y: 454, distance: 80.4
click at [921, 468] on p at bounding box center [1059, 437] width 883 height 78
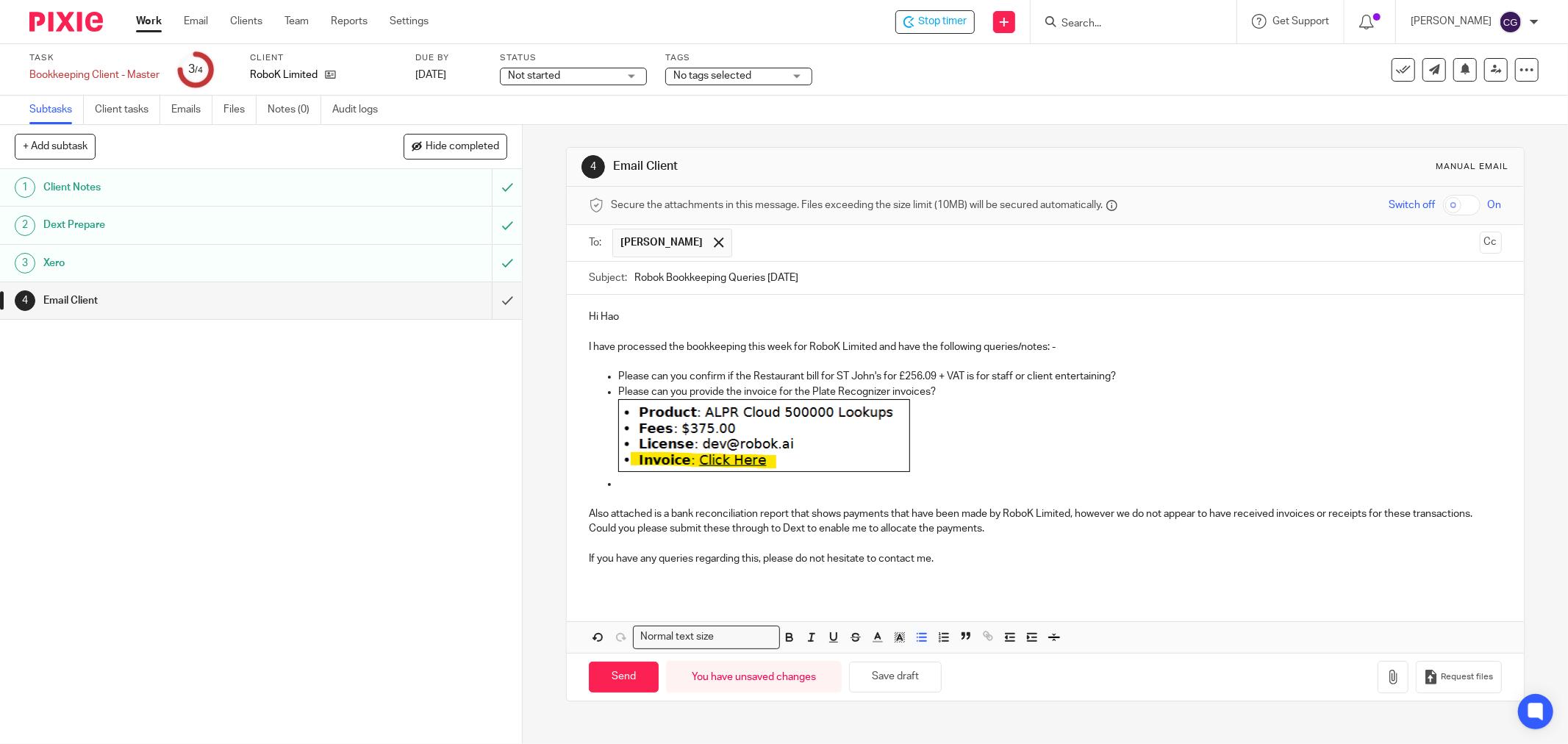
click at [924, 393] on p "Please can you provide the invoice for the Plate Recognizer invoices?" at bounding box center [1059, 391] width 883 height 15
